Goal: Task Accomplishment & Management: Manage account settings

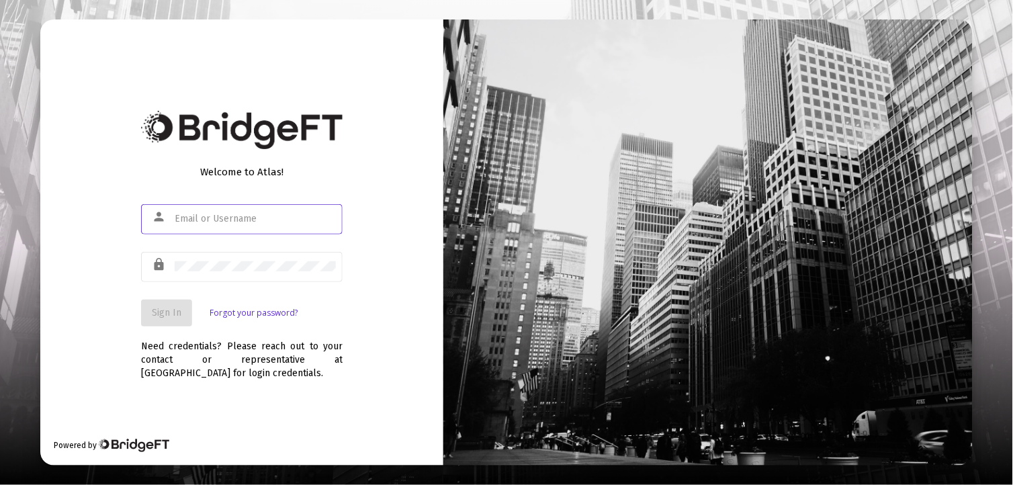
click at [247, 223] on input "text" at bounding box center [255, 219] width 161 height 11
type input "[EMAIL_ADDRESS][DOMAIN_NAME]"
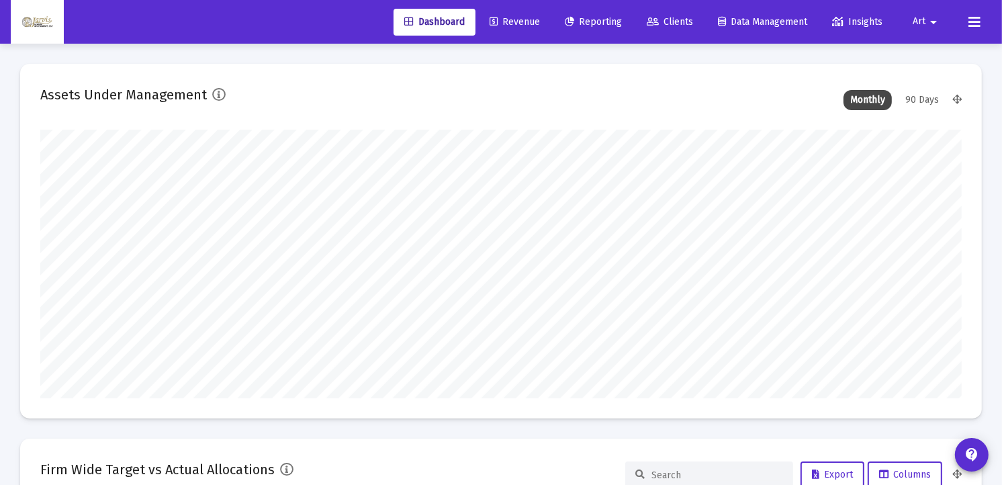
scroll to position [269, 496]
type input "[DATE]"
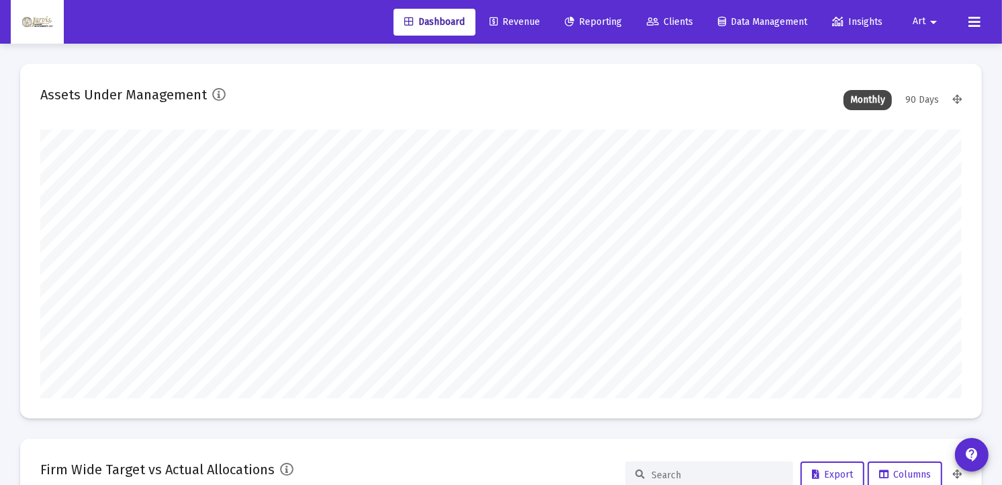
click at [521, 20] on span "Revenue" at bounding box center [515, 21] width 50 height 11
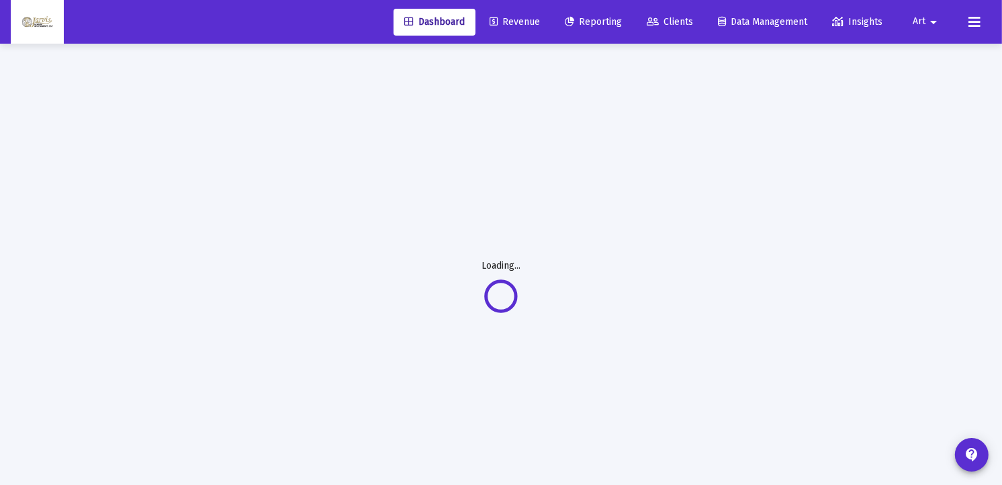
click at [521, 20] on span "Revenue" at bounding box center [515, 21] width 50 height 11
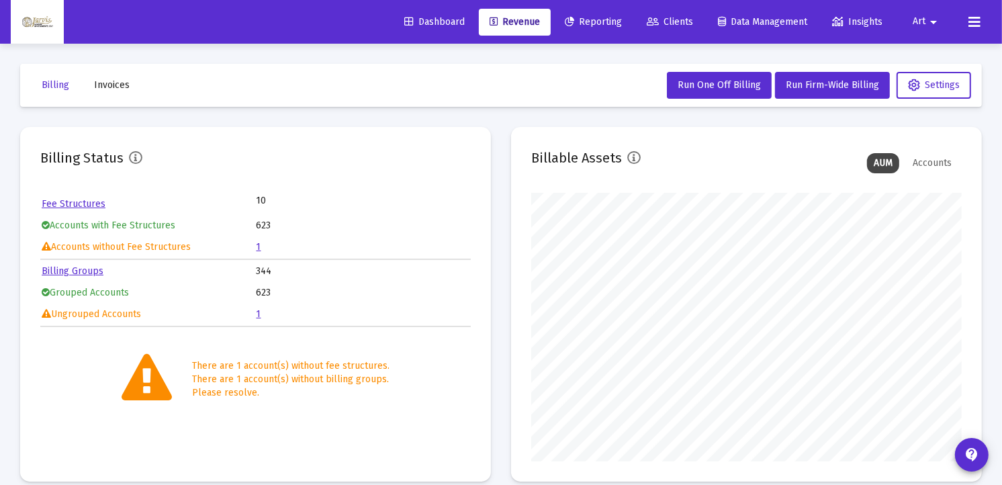
scroll to position [269, 431]
click at [259, 246] on link "1" at bounding box center [259, 246] width 5 height 11
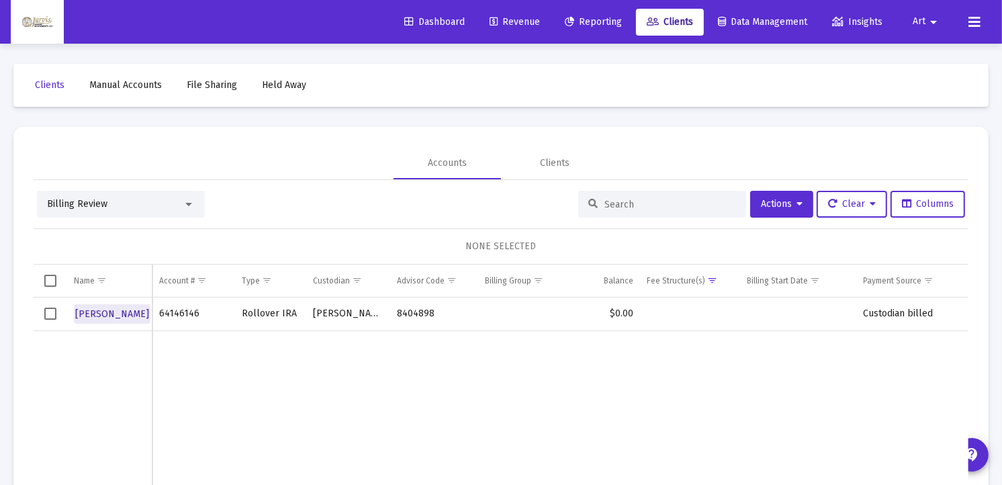
click at [112, 314] on span "[PERSON_NAME]" at bounding box center [112, 313] width 74 height 11
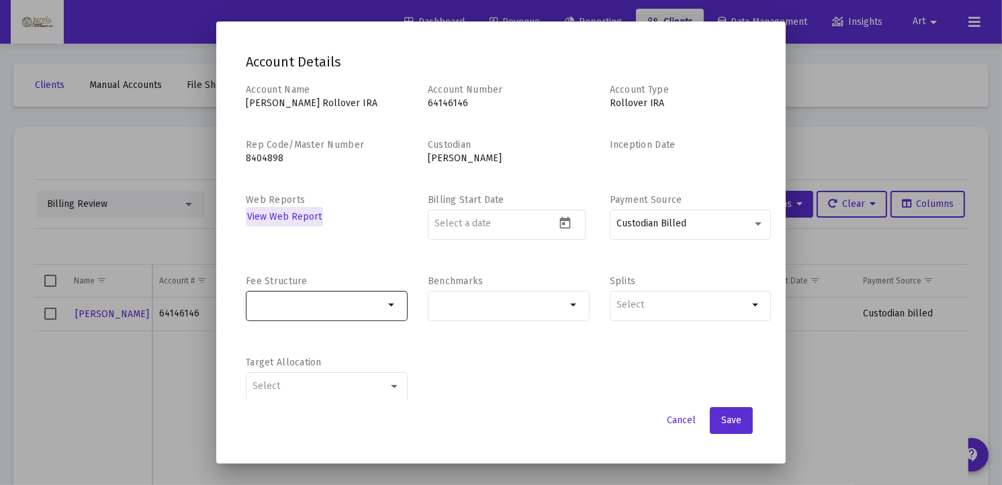
click at [387, 308] on mat-icon "arrow_drop_down" at bounding box center [392, 305] width 16 height 16
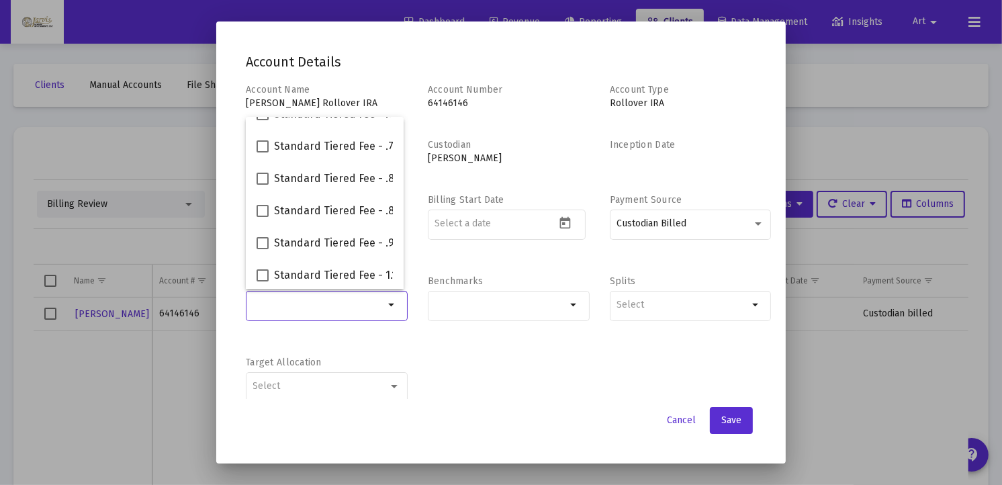
scroll to position [150, 0]
click at [265, 209] on span at bounding box center [263, 209] width 12 height 12
click at [263, 215] on input "Standard Tiered Fee - .95%" at bounding box center [262, 215] width 1 height 1
checkbox input "true"
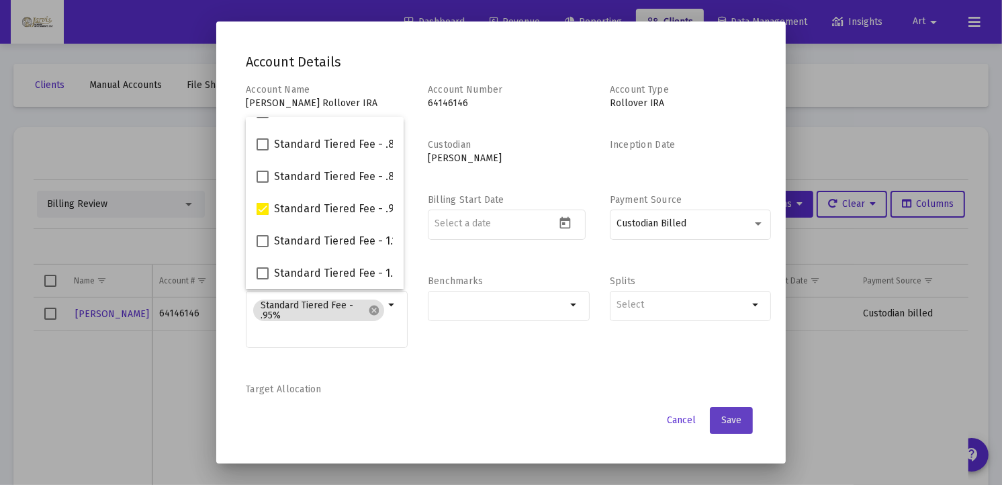
click at [726, 420] on span "Save" at bounding box center [732, 420] width 20 height 11
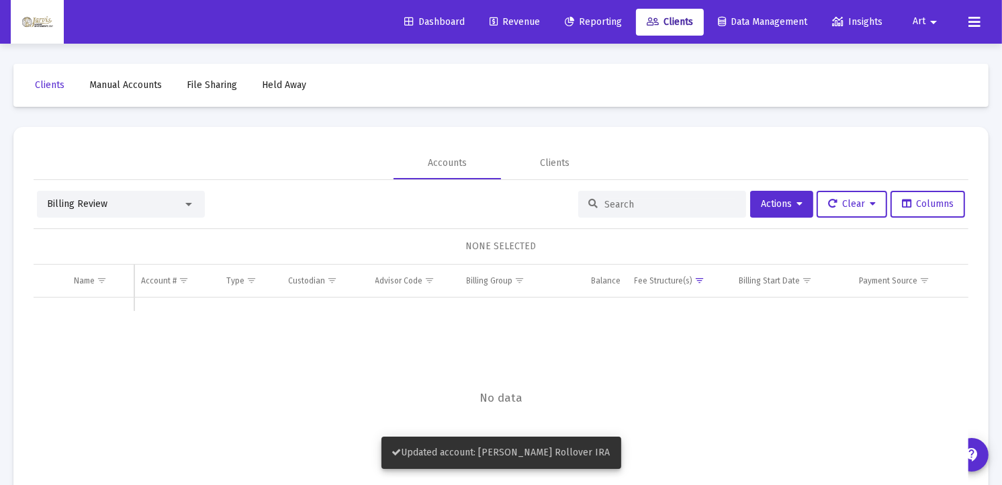
click at [512, 23] on span "Revenue" at bounding box center [515, 21] width 50 height 11
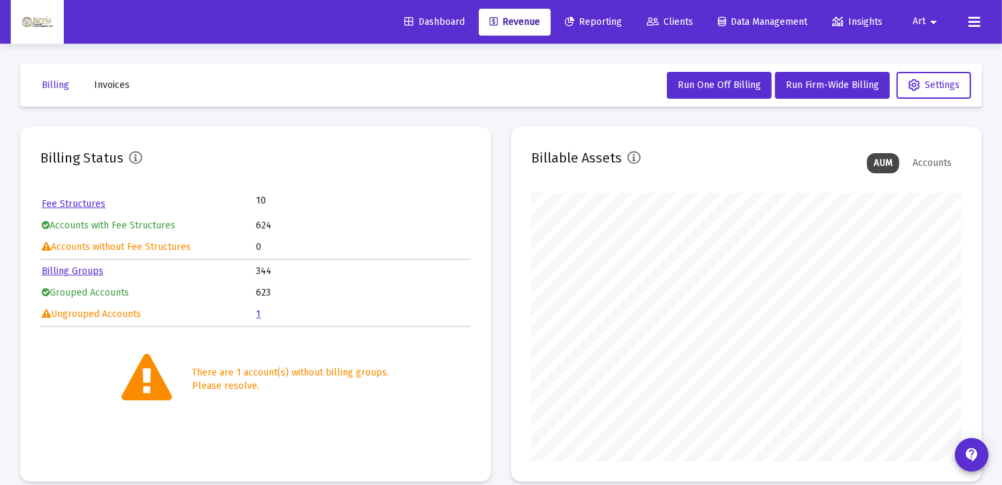
scroll to position [269, 431]
click at [257, 311] on link "1" at bounding box center [259, 313] width 5 height 11
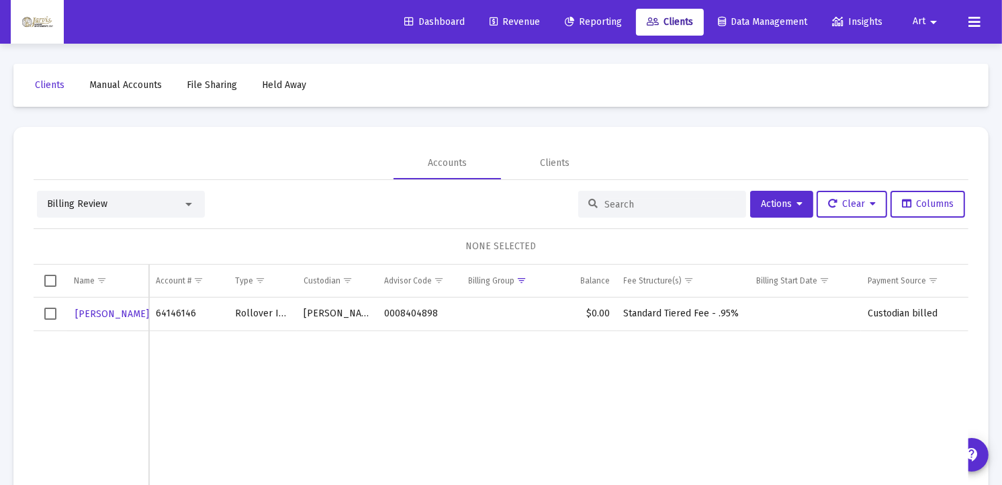
click at [257, 311] on td "Rollover IRA" at bounding box center [262, 315] width 69 height 34
click at [787, 197] on button "Actions" at bounding box center [781, 204] width 63 height 27
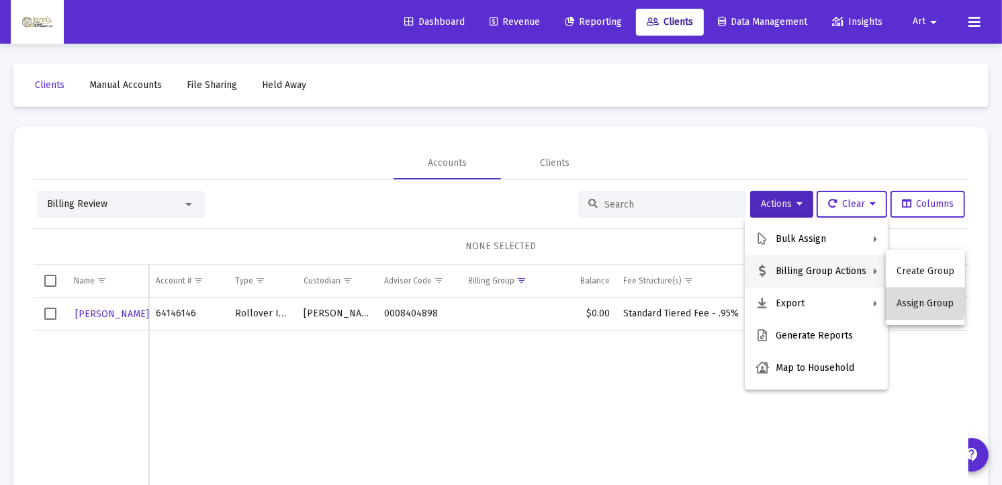
click at [918, 301] on button "Assign Group" at bounding box center [925, 304] width 79 height 32
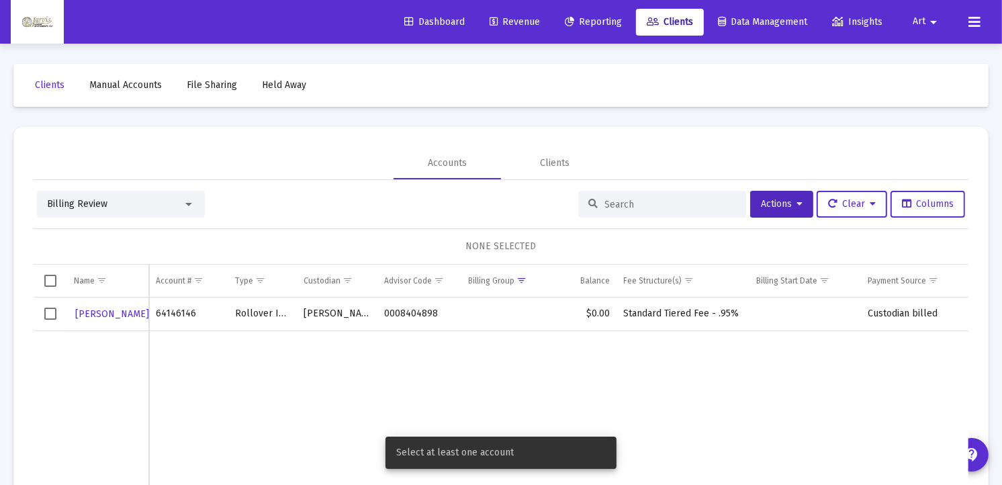
click at [50, 318] on span "Select row" at bounding box center [50, 314] width 12 height 12
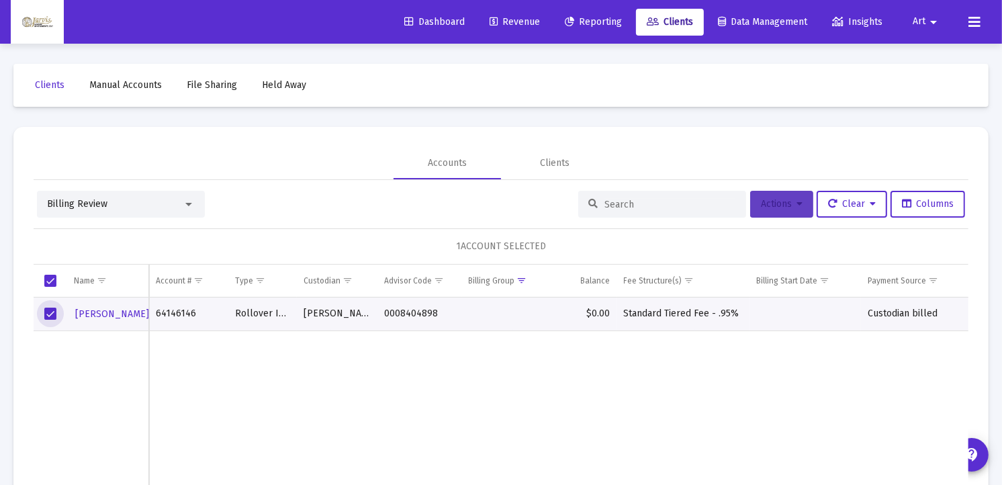
click at [774, 208] on span "Actions" at bounding box center [782, 203] width 42 height 11
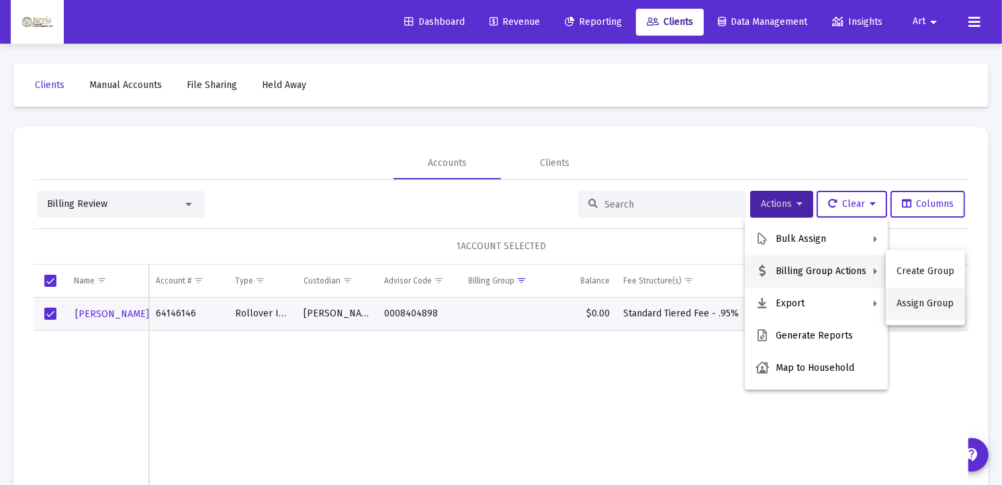
click at [910, 302] on button "Assign Group" at bounding box center [925, 304] width 79 height 32
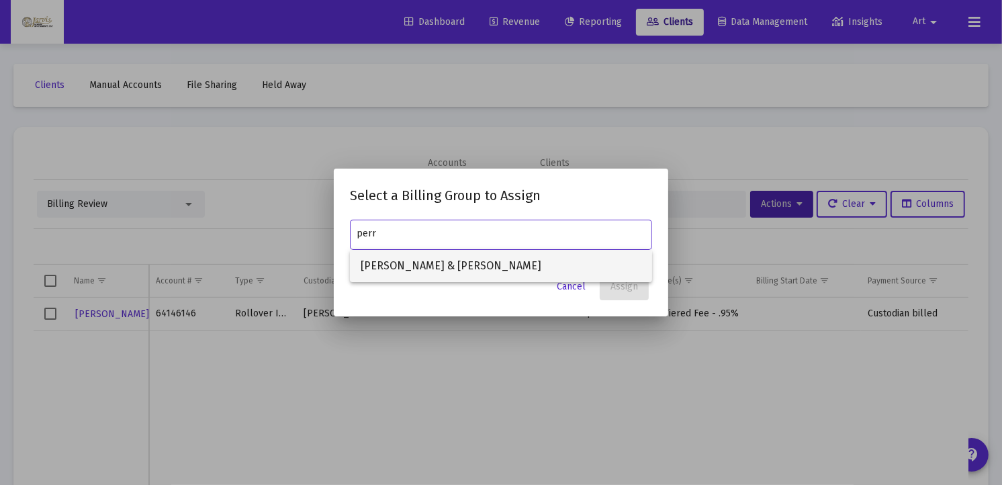
click at [527, 271] on span "[PERSON_NAME] & [PERSON_NAME]" at bounding box center [501, 266] width 281 height 32
type input "[PERSON_NAME] & [PERSON_NAME]"
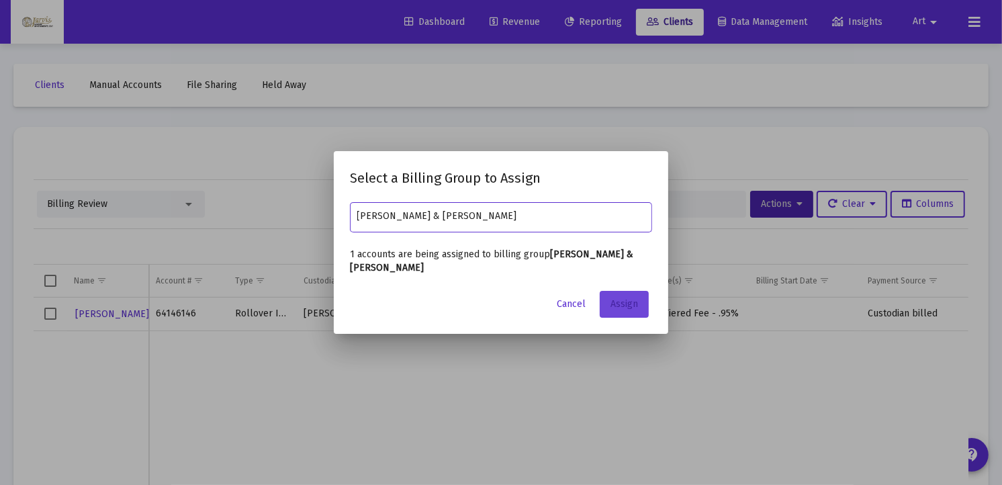
click at [618, 305] on span "Assign" at bounding box center [625, 303] width 28 height 11
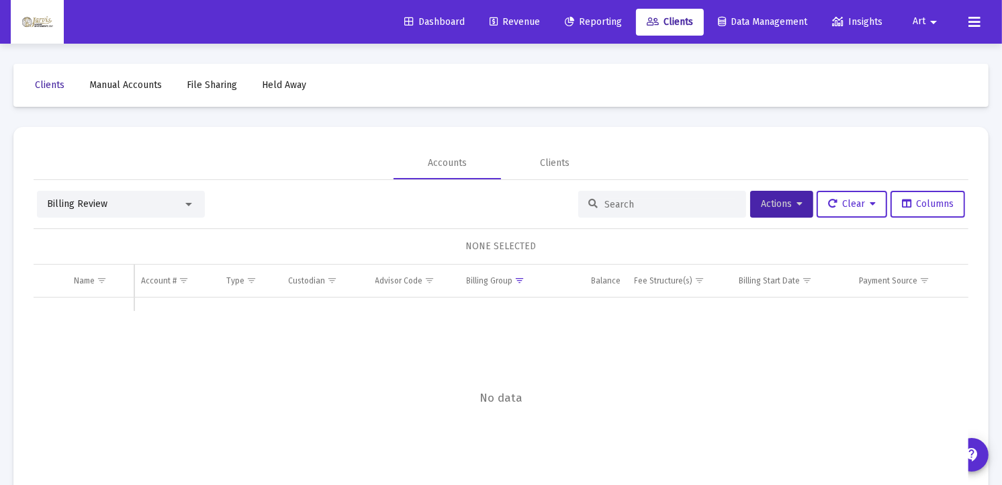
click at [50, 87] on span "Clients" at bounding box center [50, 84] width 30 height 11
click at [677, 18] on span "Clients" at bounding box center [670, 21] width 46 height 11
click at [646, 209] on input at bounding box center [671, 204] width 132 height 11
type input "[PERSON_NAME]"
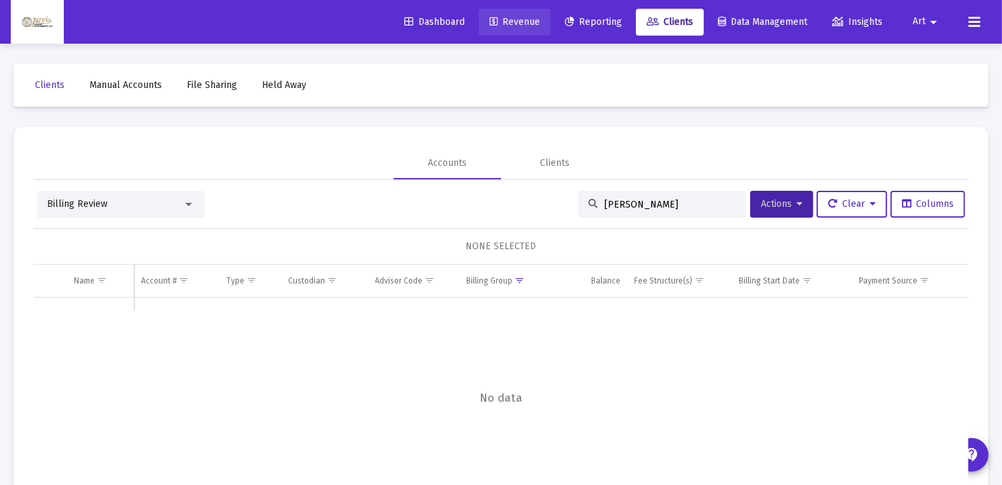
click at [502, 22] on span "Revenue" at bounding box center [515, 21] width 50 height 11
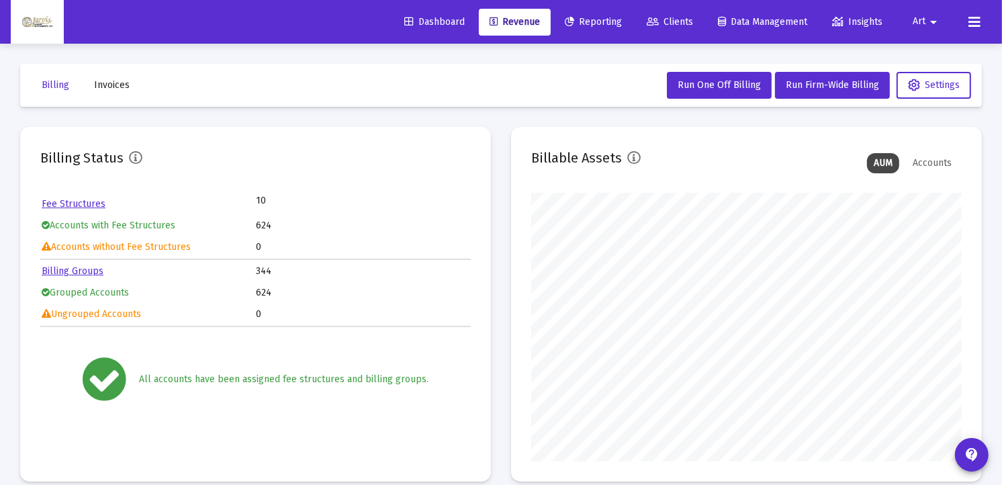
scroll to position [269, 431]
click at [596, 16] on span "Reporting" at bounding box center [593, 21] width 57 height 11
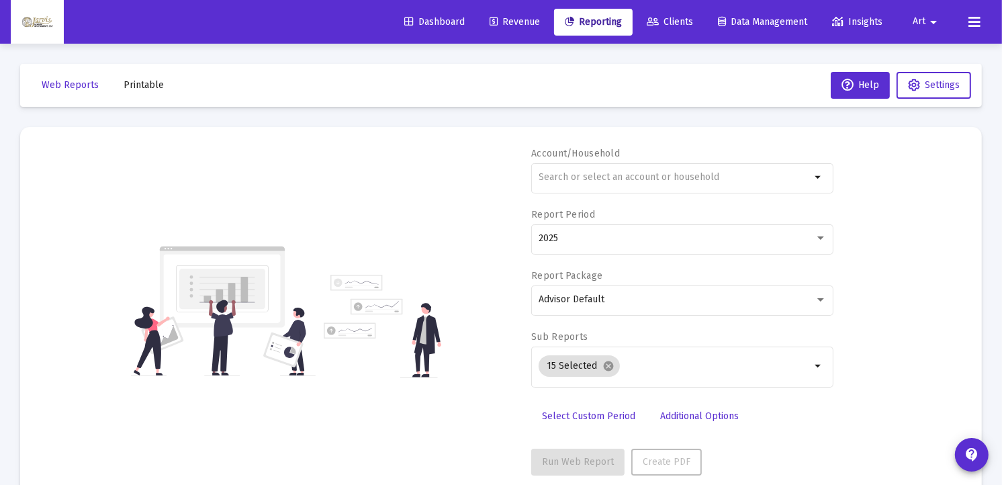
click at [676, 23] on span "Clients" at bounding box center [670, 21] width 46 height 11
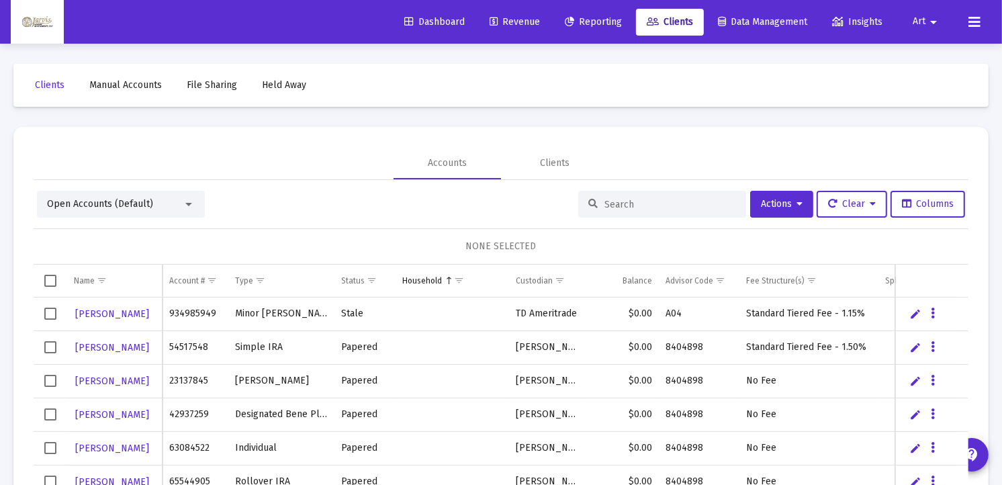
click at [632, 206] on input at bounding box center [671, 204] width 132 height 11
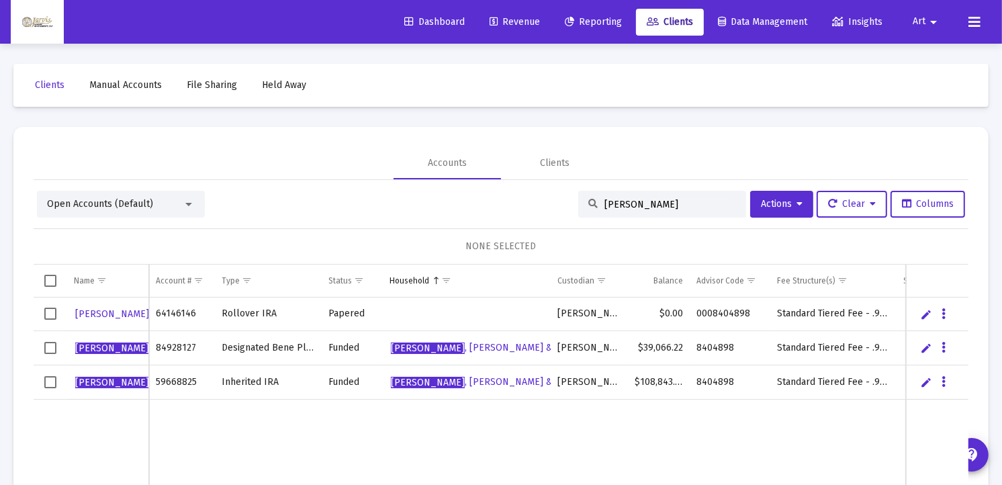
type input "[PERSON_NAME]"
click at [924, 317] on link "Edit" at bounding box center [927, 314] width 12 height 12
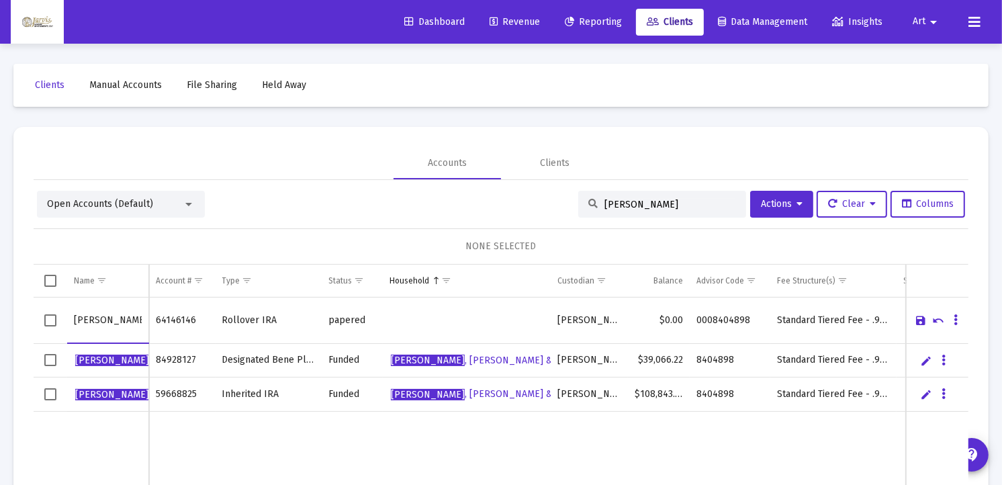
type input "[PERSON_NAME]"
click at [922, 322] on link "Save" at bounding box center [921, 320] width 12 height 12
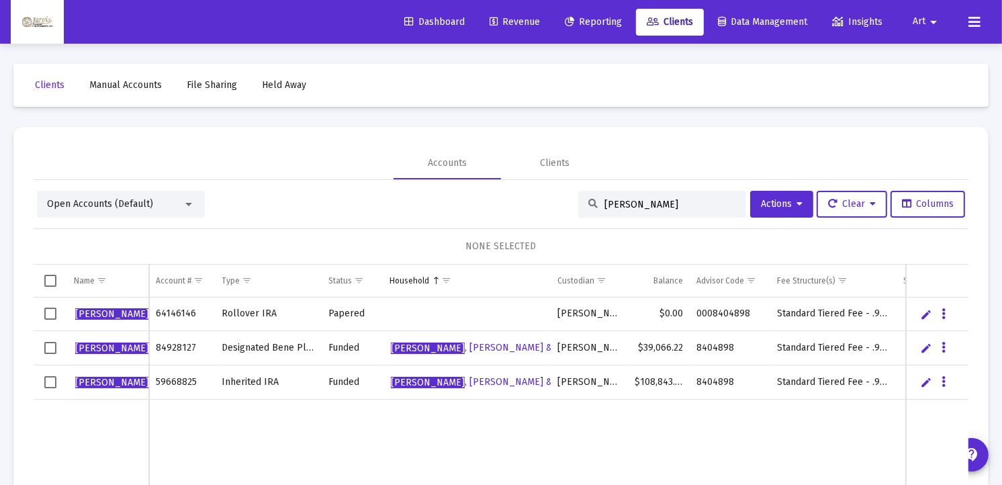
click at [662, 209] on input "[PERSON_NAME]" at bounding box center [671, 204] width 132 height 11
type input "p"
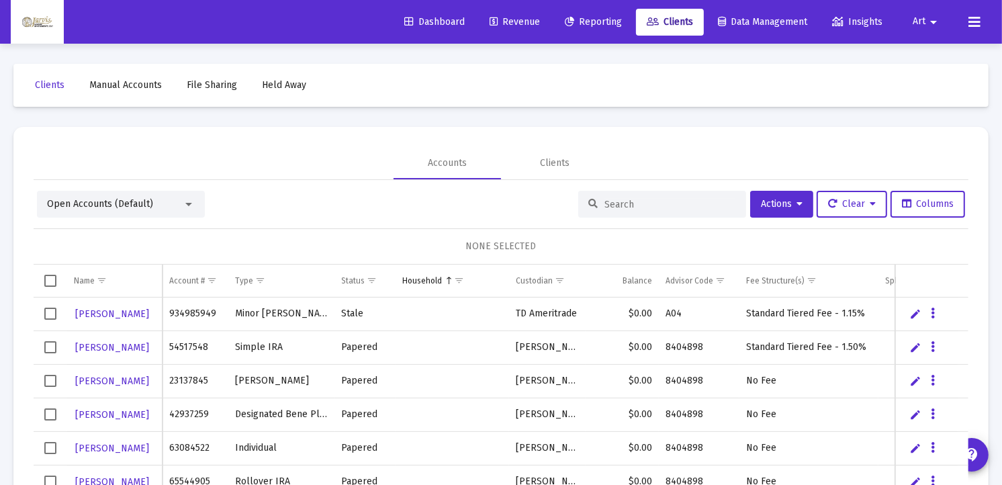
click at [163, 198] on div "Open Accounts (Default)" at bounding box center [115, 204] width 136 height 13
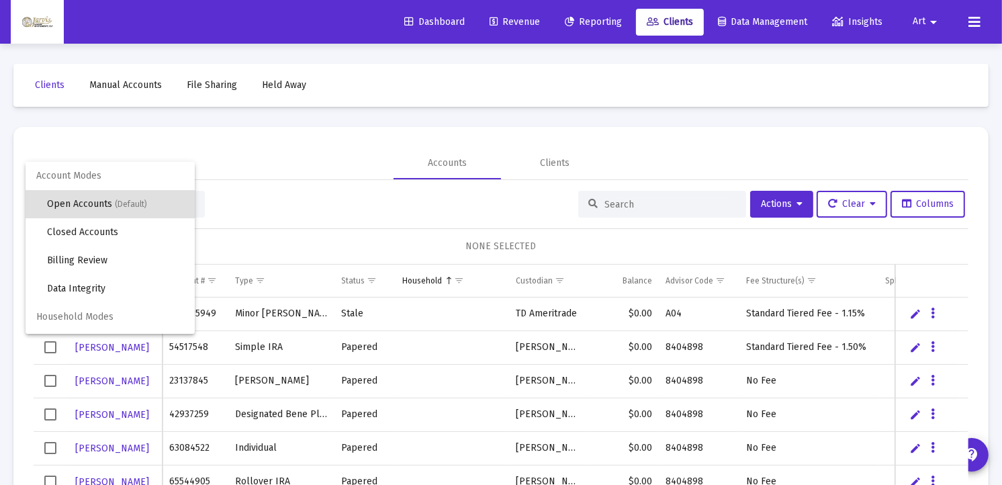
scroll to position [25, 0]
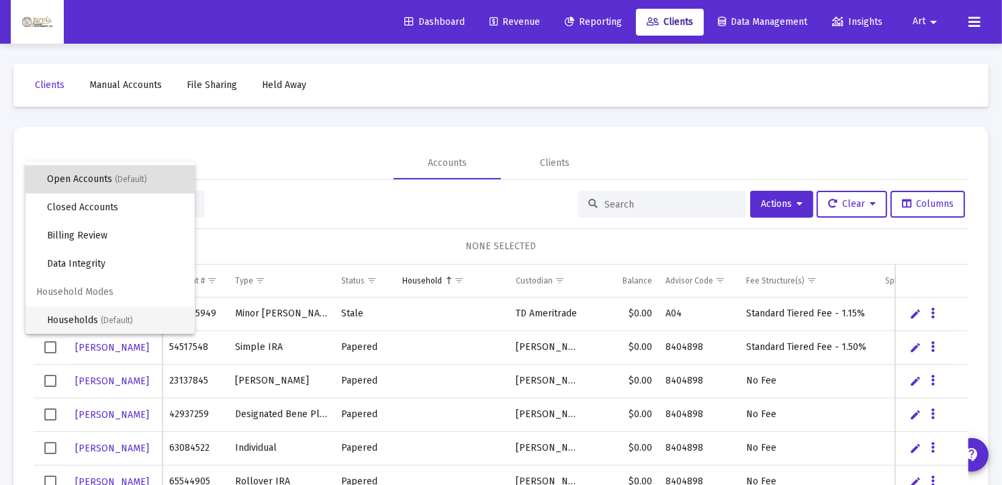
click at [105, 324] on span "(Default)" at bounding box center [117, 320] width 32 height 9
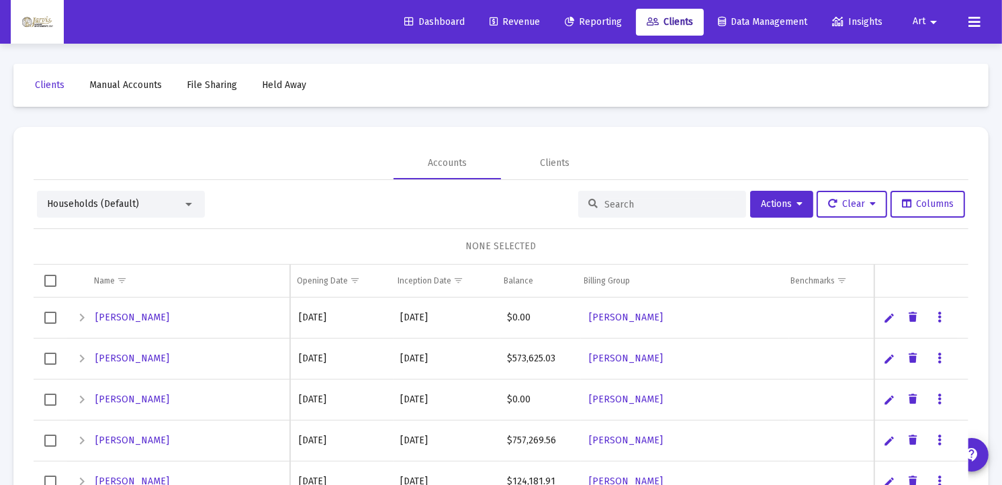
click at [605, 206] on input at bounding box center [671, 204] width 132 height 11
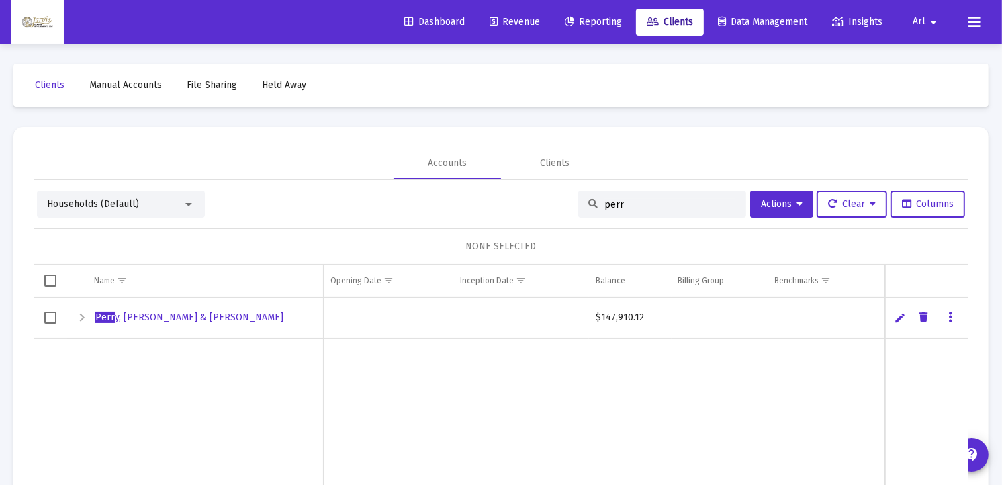
type input "perr"
click at [233, 318] on span "Perr y, [PERSON_NAME] & [PERSON_NAME]" at bounding box center [189, 317] width 188 height 11
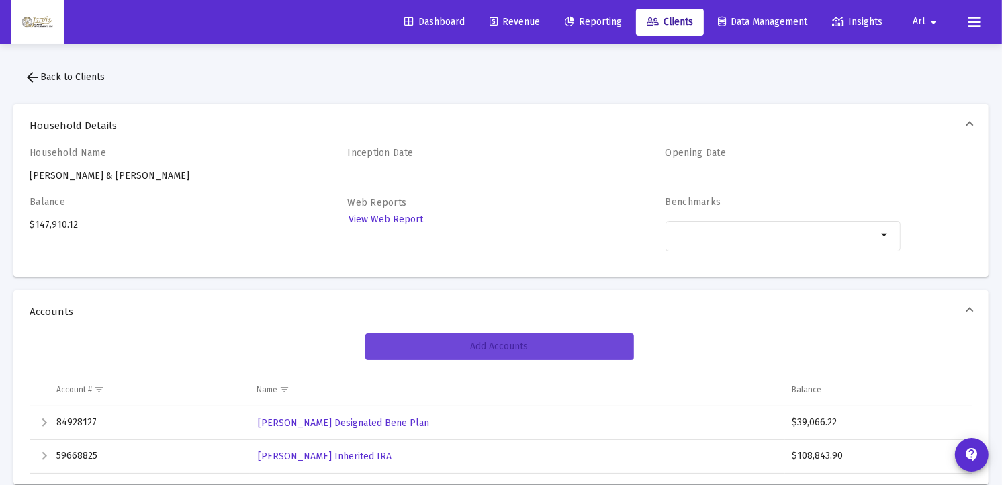
click at [515, 346] on span "Add Accounts" at bounding box center [500, 346] width 58 height 11
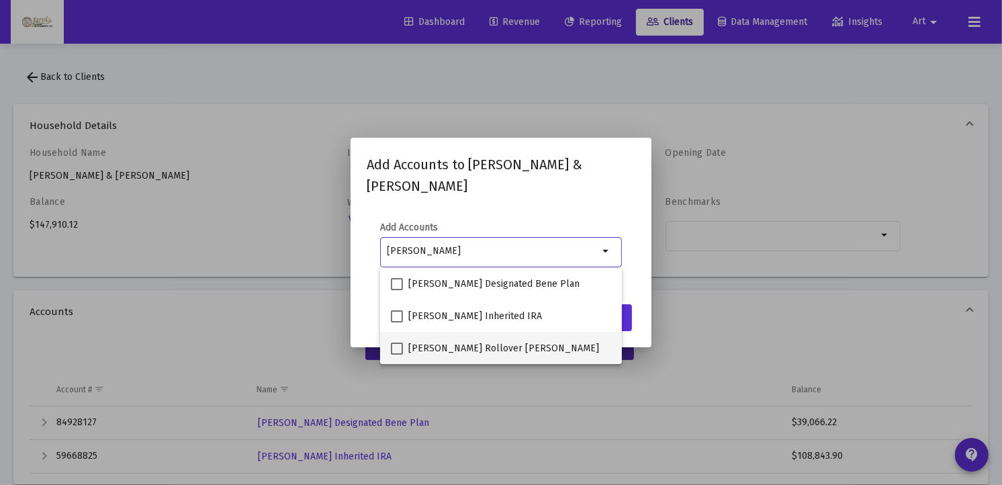
type input "[PERSON_NAME]"
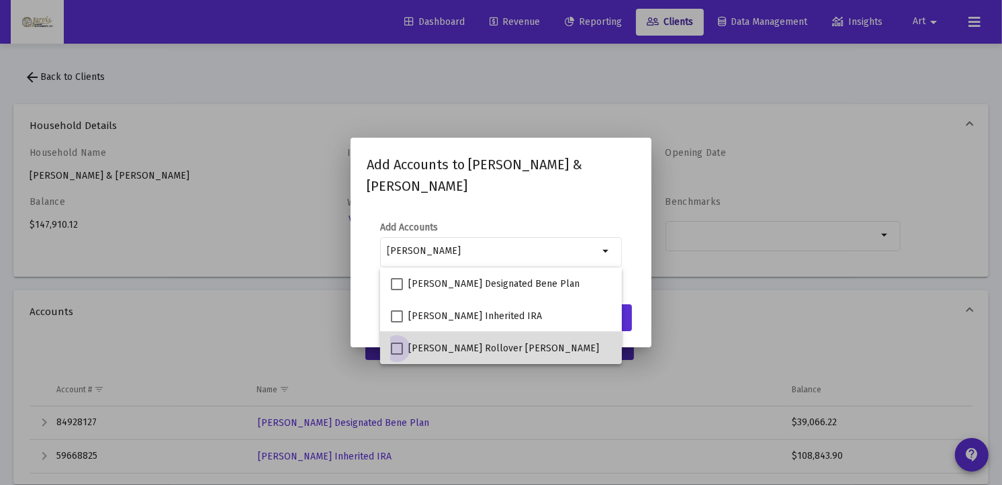
click at [403, 351] on span at bounding box center [397, 349] width 12 height 12
click at [397, 355] on input "[PERSON_NAME] Rollover [PERSON_NAME]" at bounding box center [396, 355] width 1 height 1
checkbox input "true"
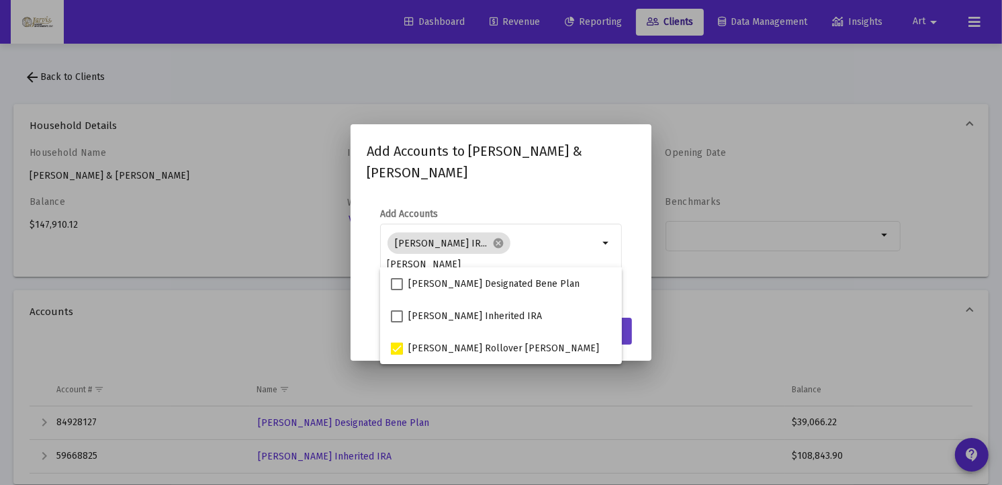
click at [629, 337] on button "Save" at bounding box center [610, 331] width 43 height 27
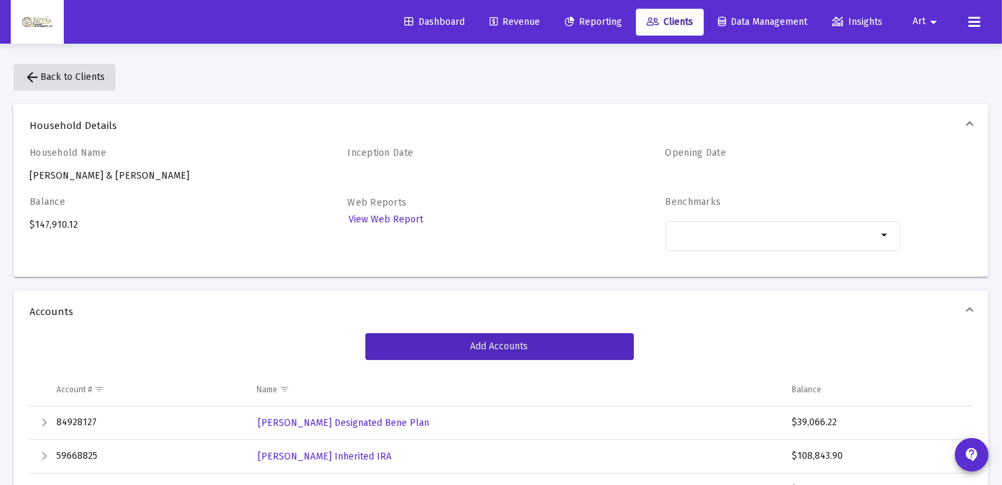
click at [94, 77] on span "arrow_back Back to Clients" at bounding box center [64, 76] width 81 height 11
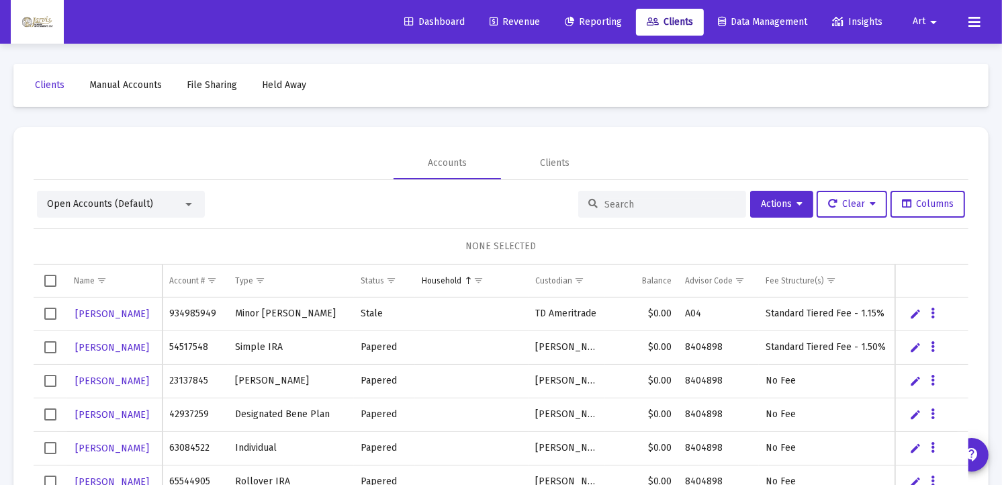
click at [521, 21] on span "Revenue" at bounding box center [515, 21] width 50 height 11
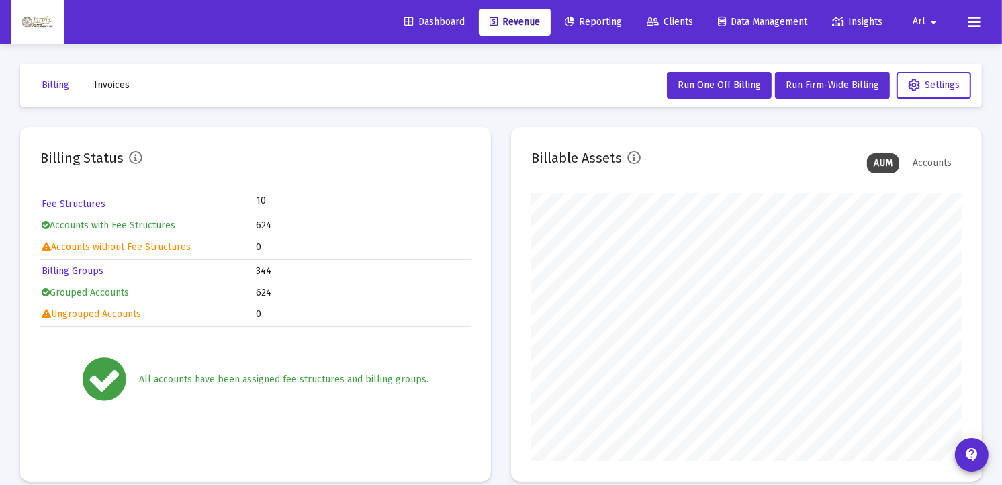
scroll to position [269, 431]
click at [807, 81] on span "Run Firm-Wide Billing" at bounding box center [832, 84] width 93 height 11
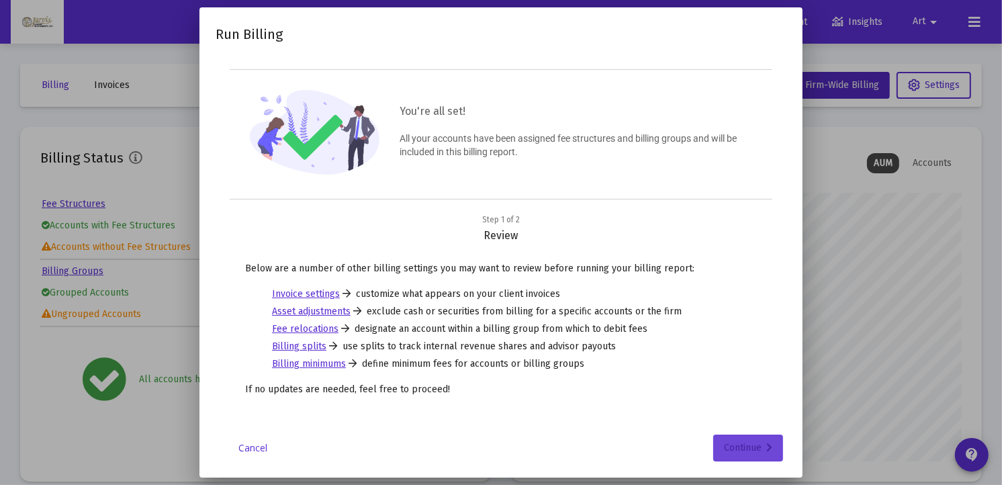
click at [742, 445] on div "Continue" at bounding box center [748, 448] width 48 height 27
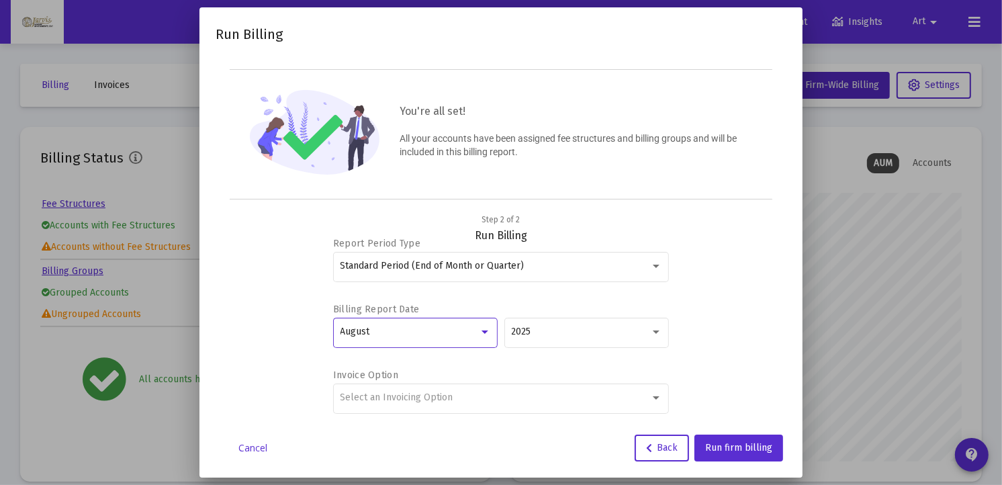
click at [480, 334] on div at bounding box center [485, 332] width 12 height 11
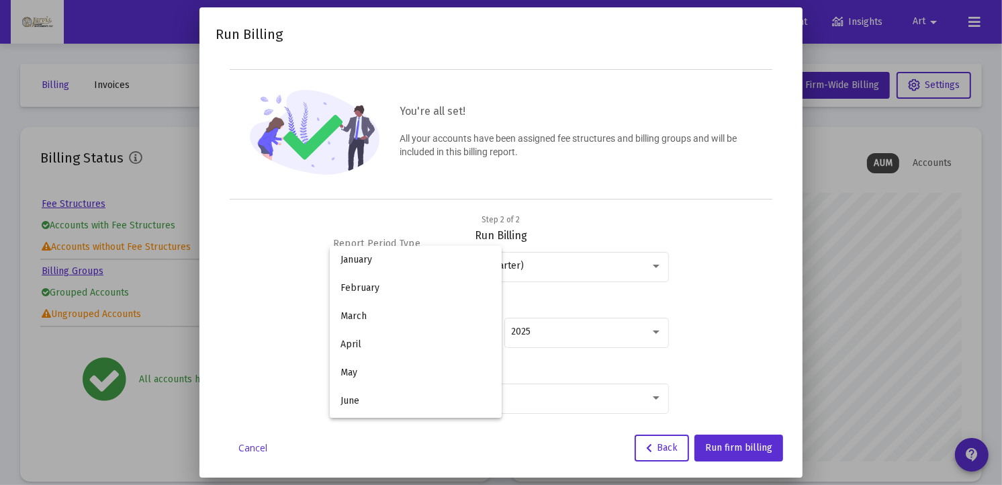
scroll to position [125, 0]
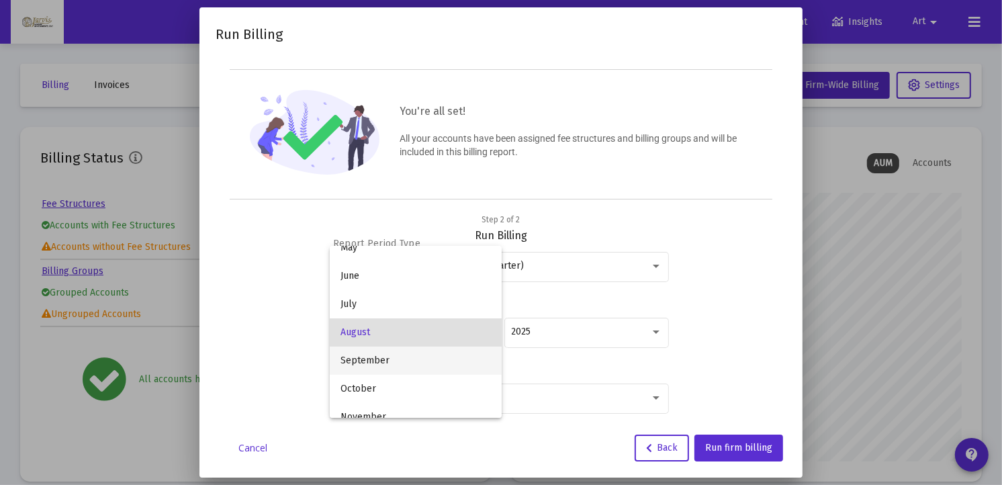
click at [401, 361] on span "September" at bounding box center [416, 361] width 150 height 28
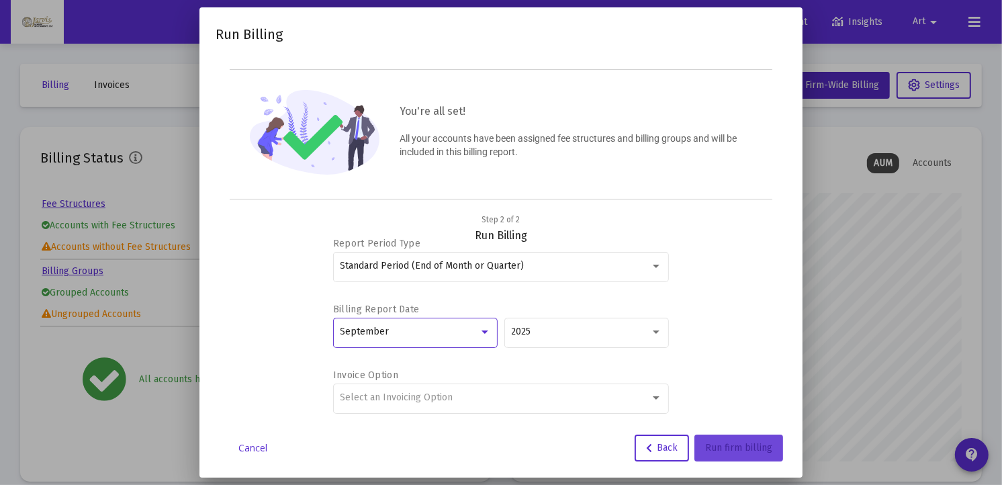
click at [737, 448] on span "Run firm billing" at bounding box center [738, 447] width 67 height 11
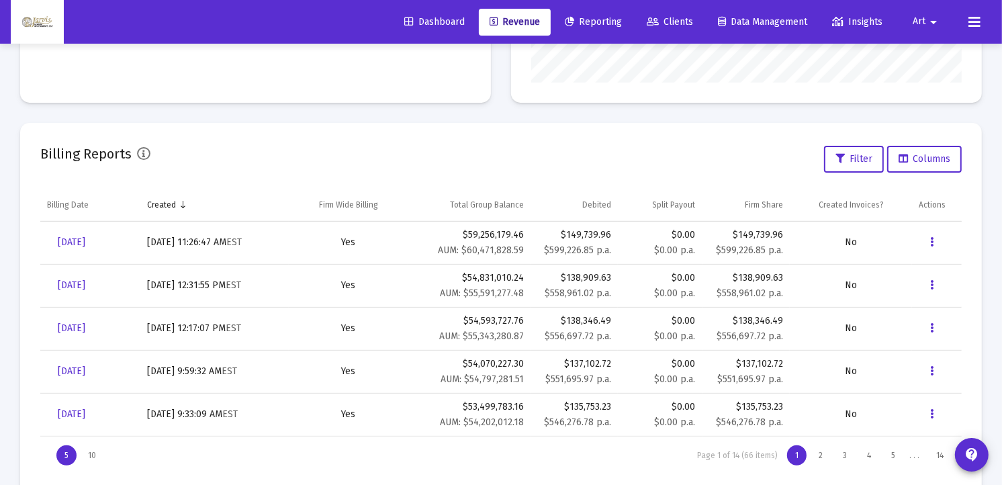
scroll to position [388, 0]
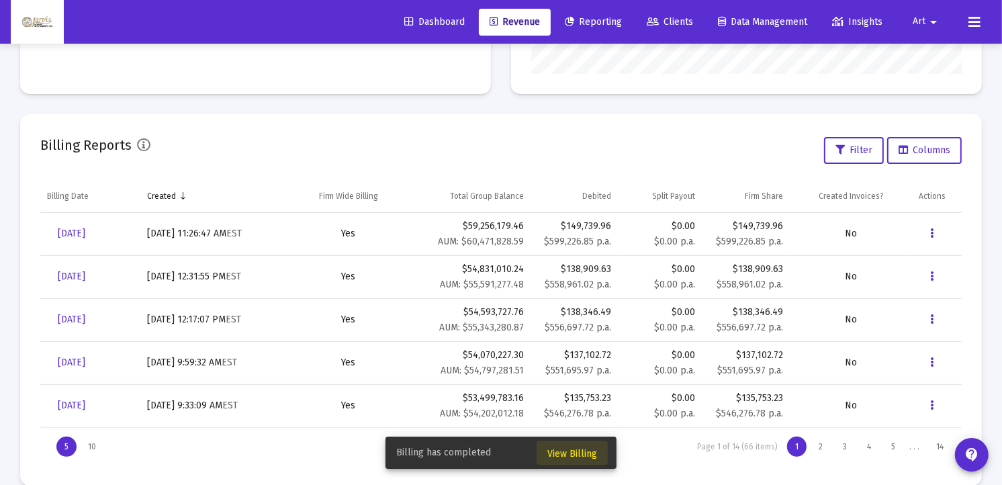
click at [583, 452] on span "View Billing" at bounding box center [573, 453] width 50 height 11
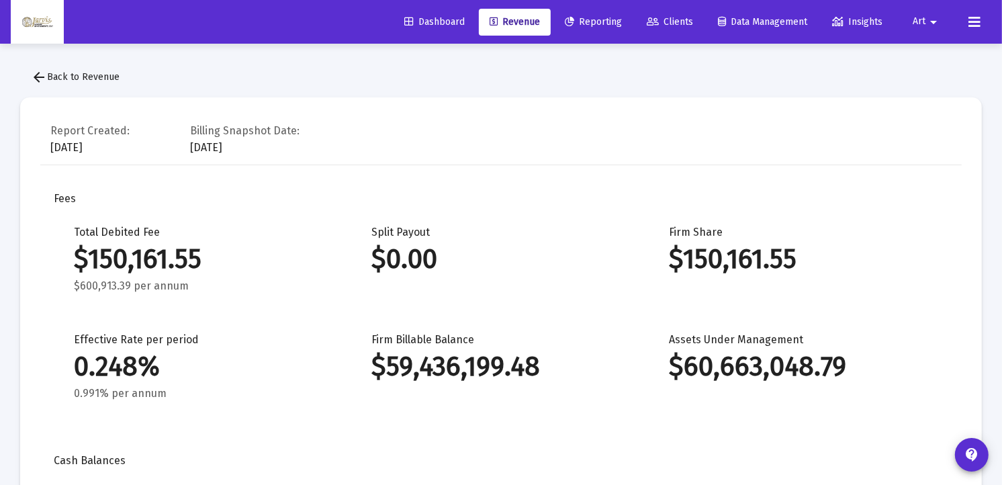
click at [672, 20] on span "Clients" at bounding box center [670, 21] width 46 height 11
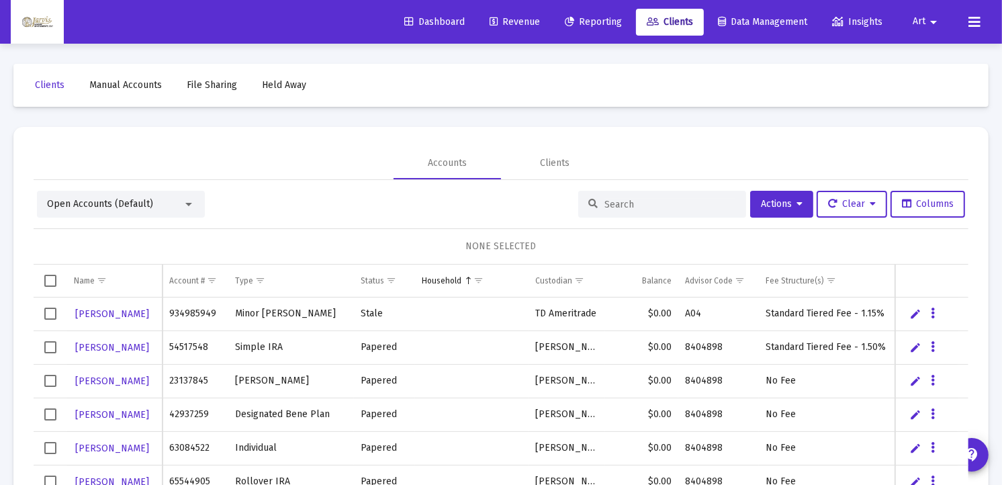
click at [615, 207] on input at bounding box center [671, 204] width 132 height 11
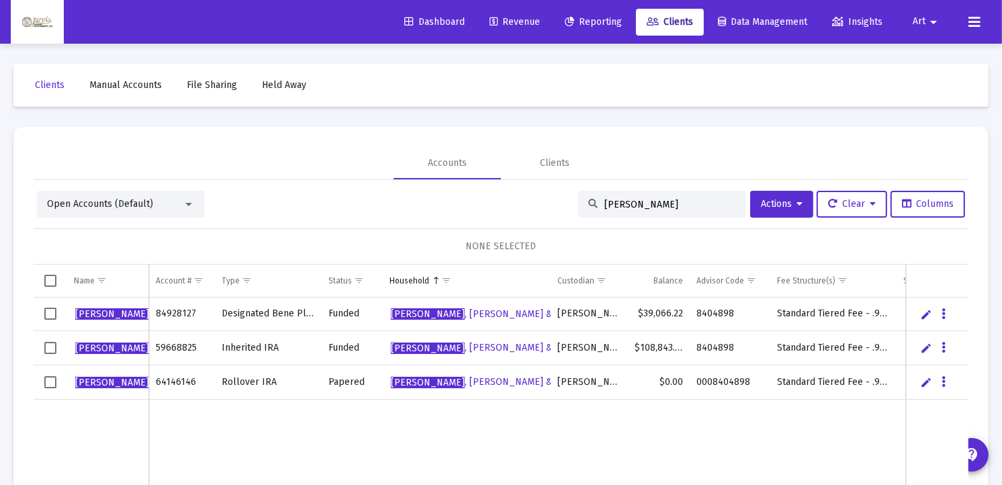
type input "[PERSON_NAME]"
click at [124, 310] on span "[PERSON_NAME]" at bounding box center [151, 313] width 153 height 11
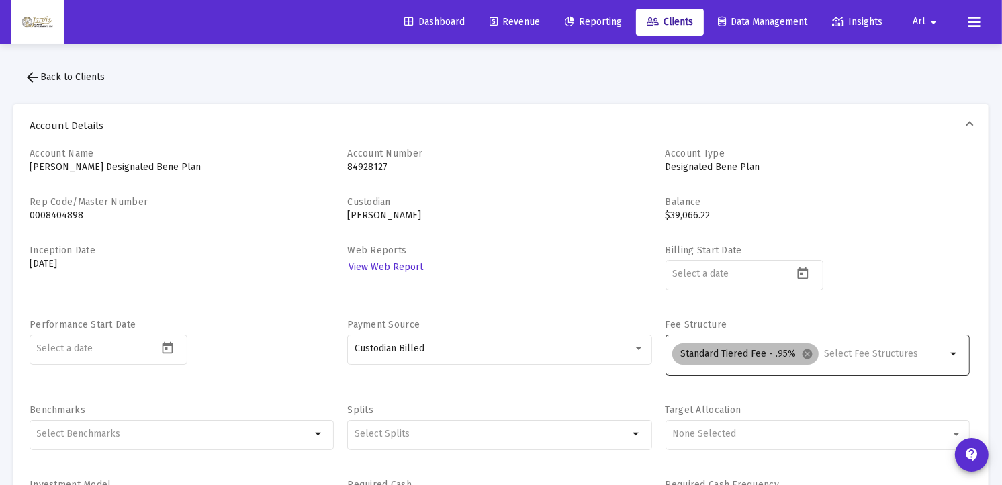
click at [742, 361] on mat-chip "Standard Tiered Fee - .95% cancel" at bounding box center [746, 353] width 146 height 21
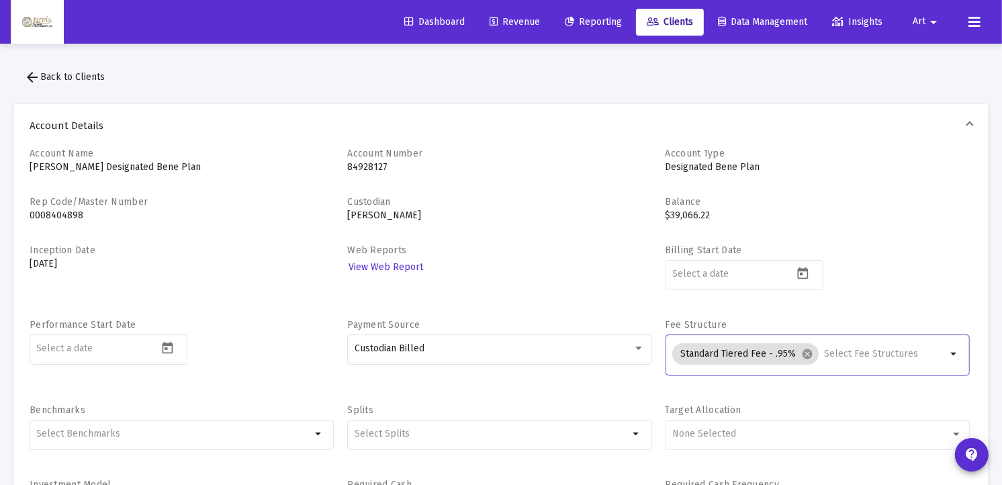
click at [955, 354] on mat-icon "arrow_drop_down" at bounding box center [955, 354] width 16 height 16
click at [515, 18] on span "Revenue" at bounding box center [515, 21] width 50 height 11
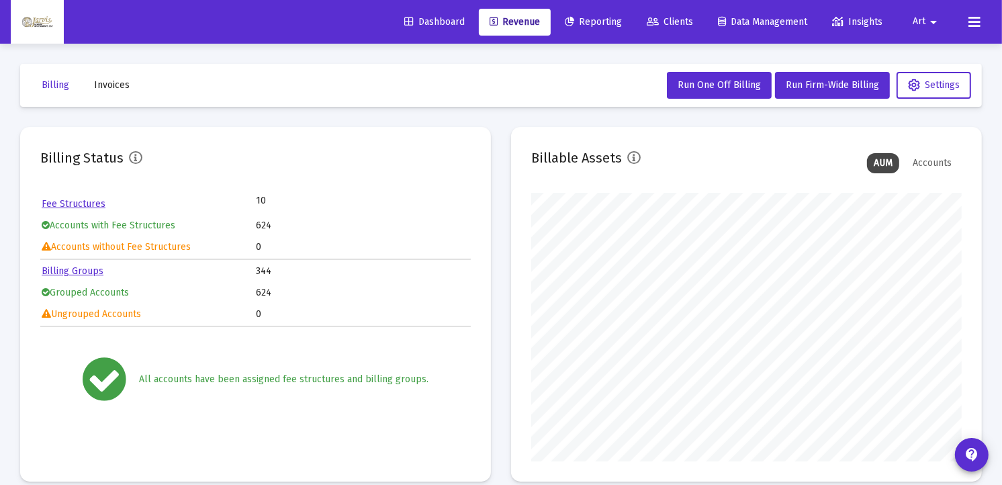
scroll to position [408, 0]
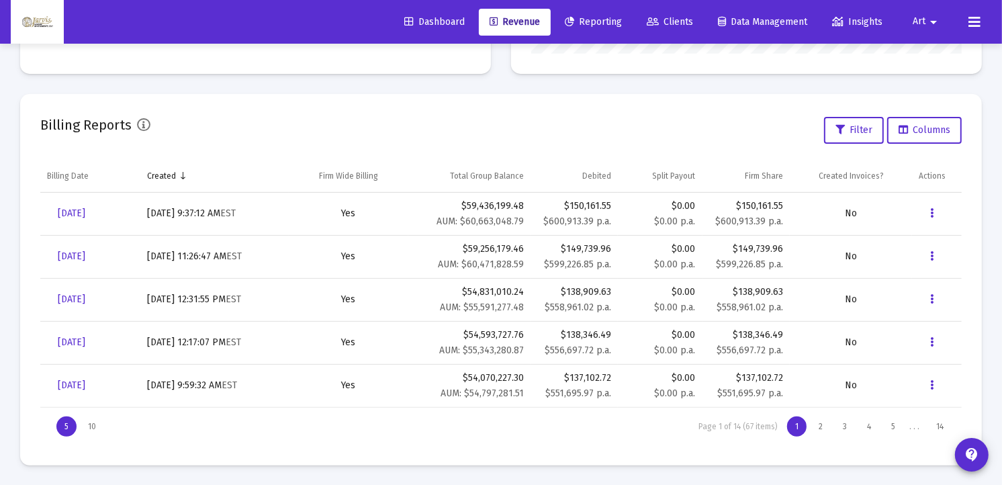
click at [660, 110] on mat-card "Billing Reports Filter Columns Billing Date Created Firm Wide Billing Total Gro…" at bounding box center [501, 280] width 962 height 372
click at [85, 212] on span "[DATE]" at bounding box center [72, 213] width 28 height 11
